Goal: Task Accomplishment & Management: Manage account settings

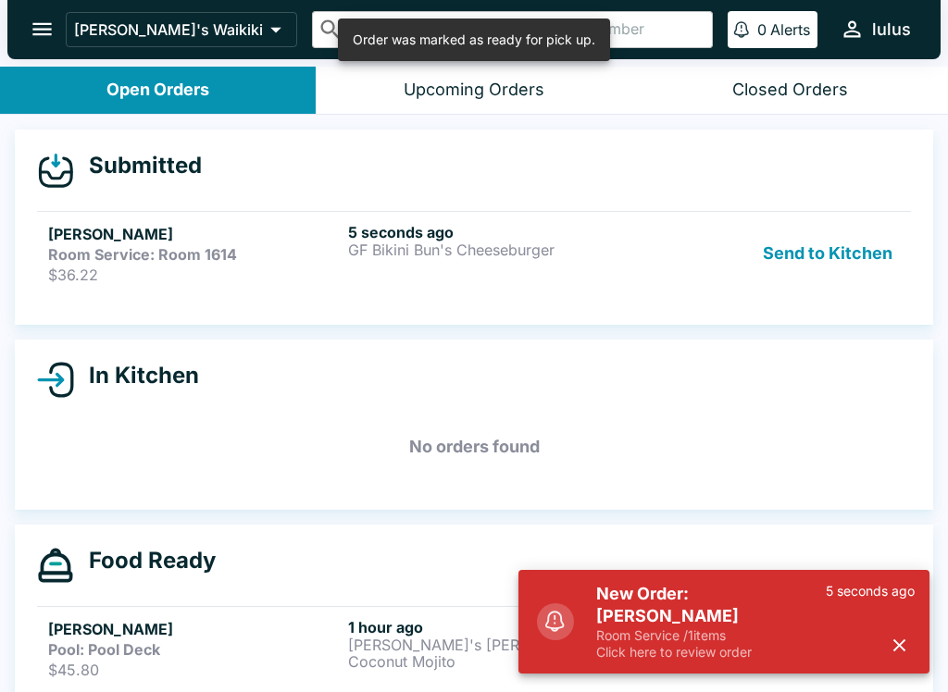
click at [886, 600] on p "5 seconds ago" at bounding box center [869, 591] width 89 height 17
click at [915, 635] on div "New Order: [PERSON_NAME] Room Service / 1 items Click here to review order 5 se…" at bounding box center [755, 622] width 333 height 93
click at [891, 641] on icon "button" at bounding box center [898, 645] width 21 height 21
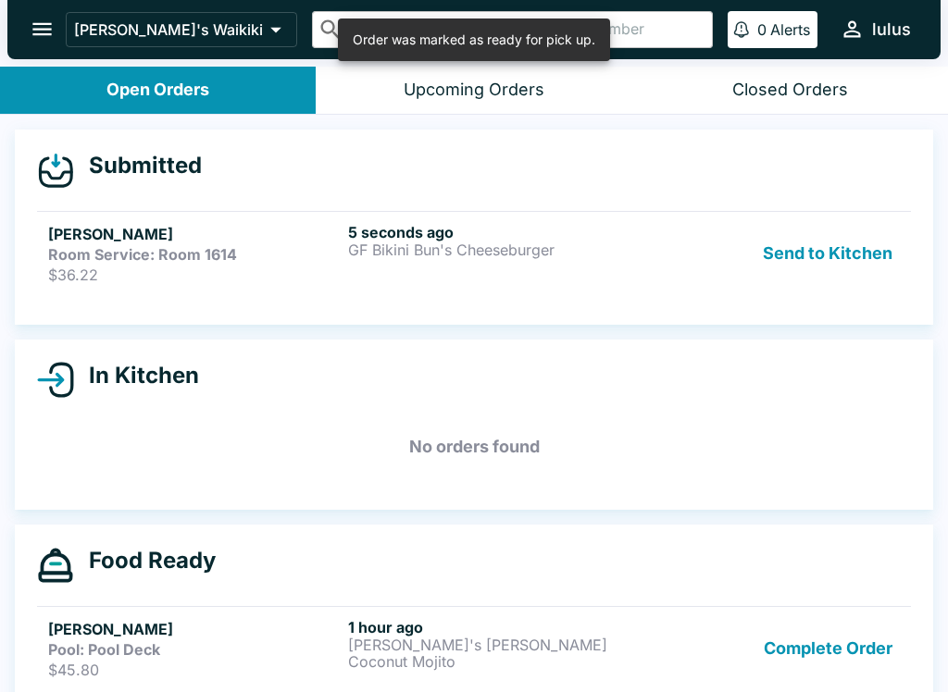
click at [860, 640] on button "Complete Order" at bounding box center [827, 648] width 143 height 61
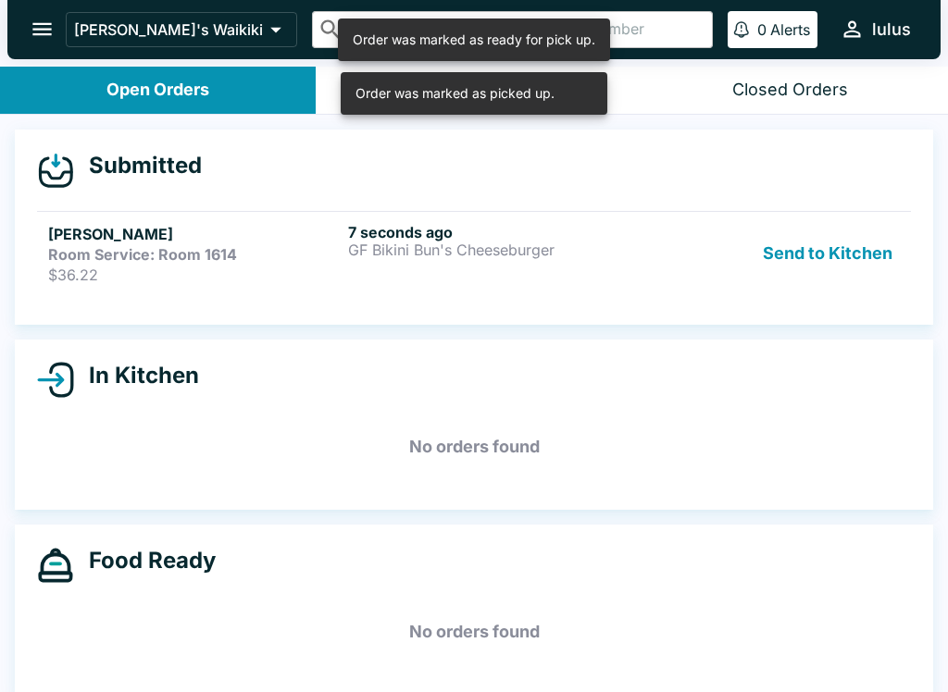
click at [851, 246] on button "Send to Kitchen" at bounding box center [827, 253] width 144 height 61
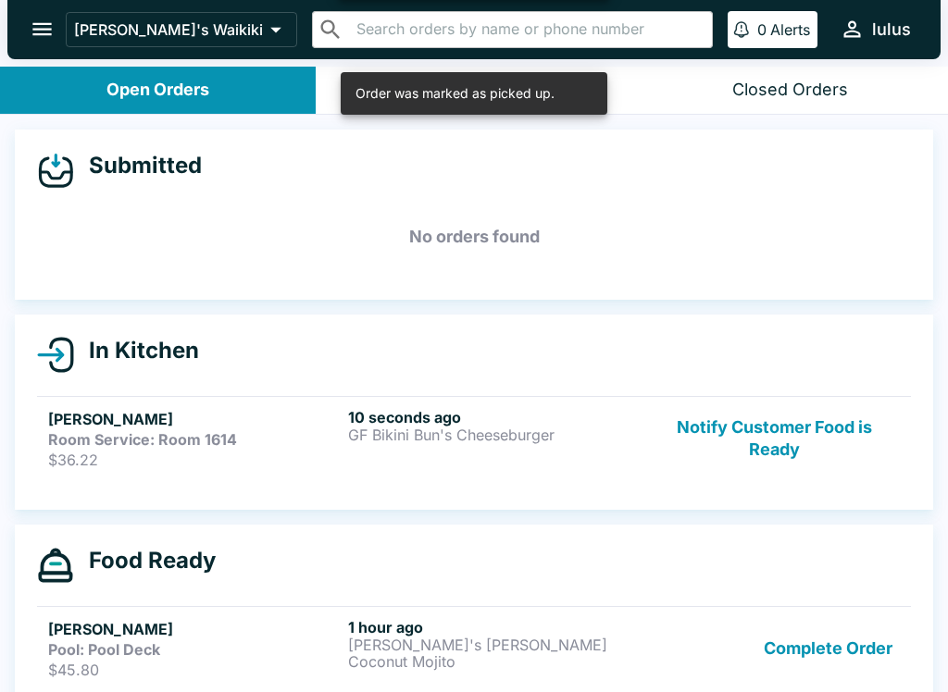
click at [493, 420] on h6 "10 seconds ago" at bounding box center [494, 417] width 292 height 19
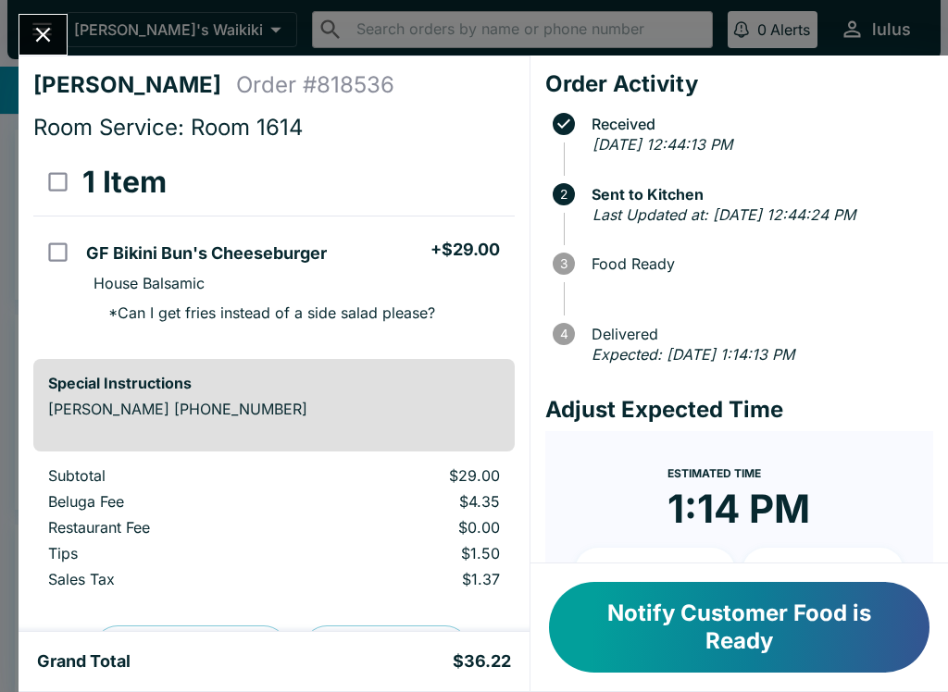
click at [218, 458] on div "[PERSON_NAME] Order # 818536 Room Service: Room 1614 1 Item GF Bikini Bun's Che…" at bounding box center [274, 344] width 511 height 576
click at [300, 148] on div "[PERSON_NAME] Order # 818536 Room Service: Room 1614 1 Item GF Bikini Bun's Che…" at bounding box center [274, 344] width 511 height 576
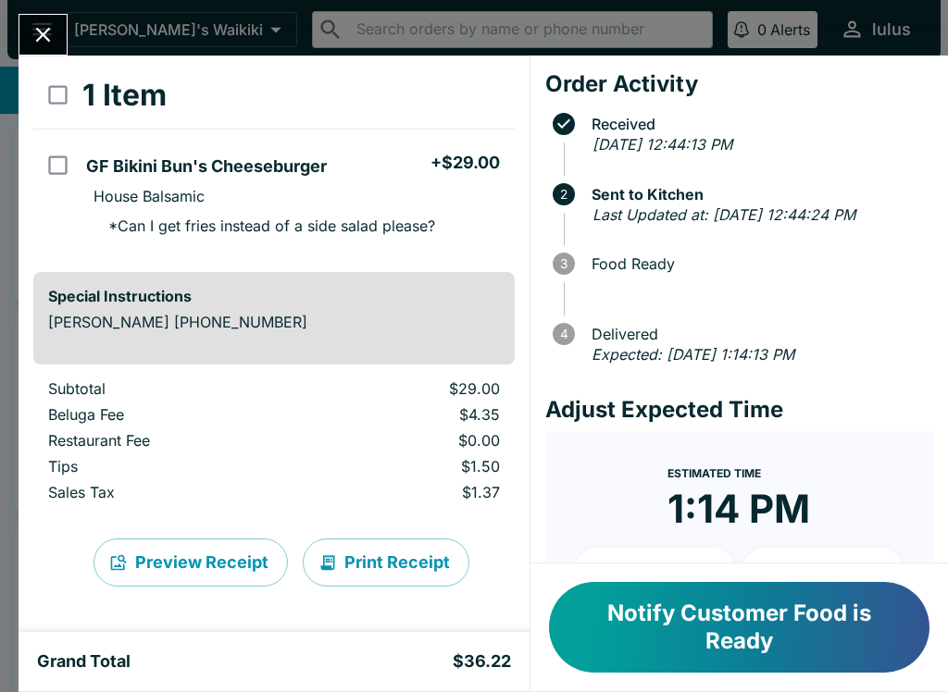
scroll to position [87, 0]
click at [790, 649] on button "Notify Customer Food is Ready" at bounding box center [739, 627] width 380 height 91
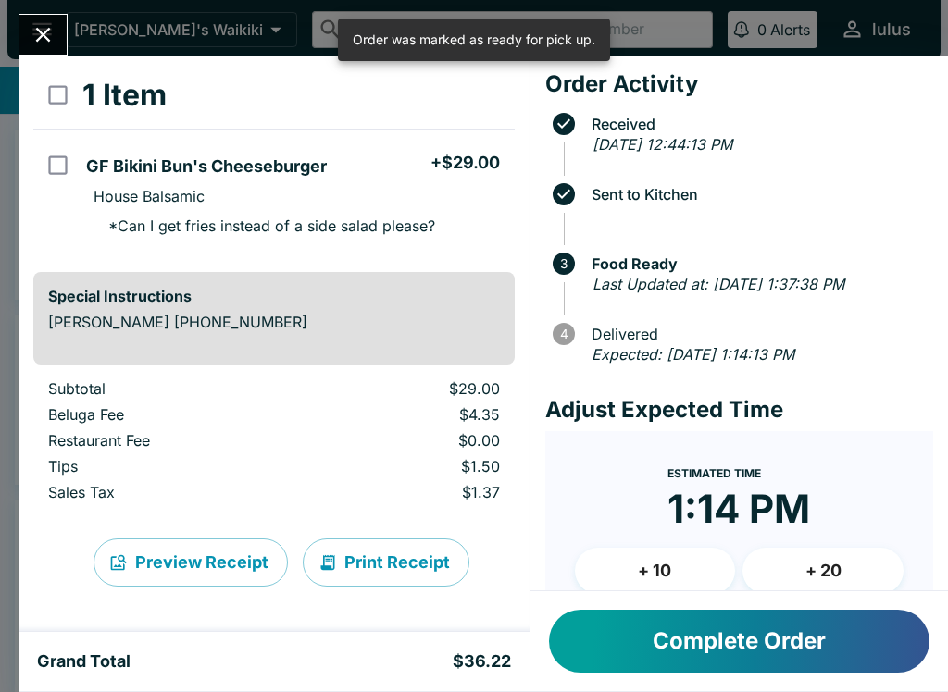
click at [807, 620] on button "Complete Order" at bounding box center [739, 641] width 380 height 63
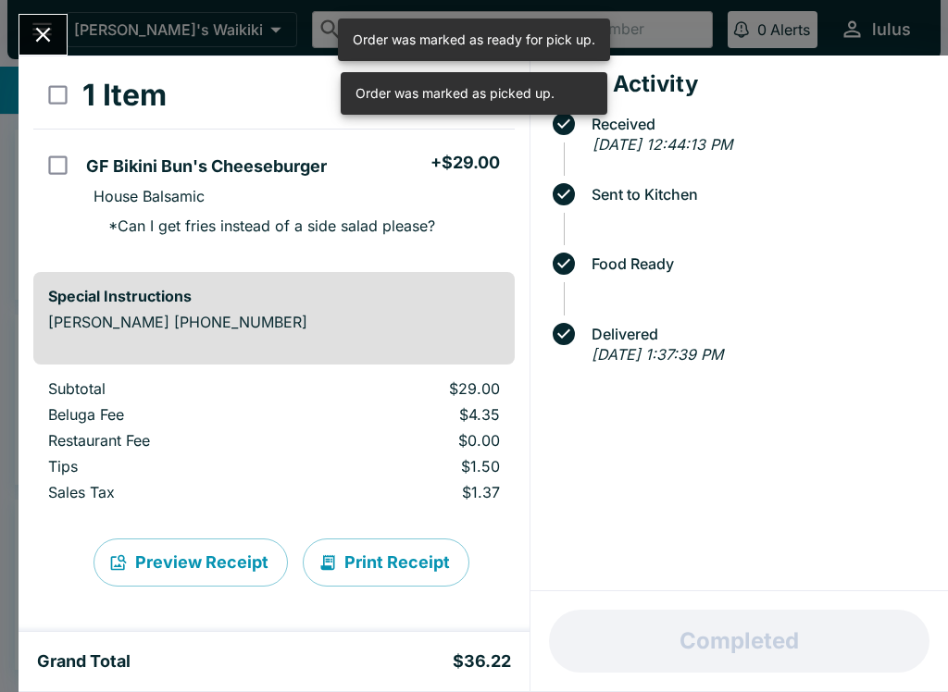
click at [50, 36] on icon "Close" at bounding box center [43, 34] width 25 height 25
